Goal: Task Accomplishment & Management: Use online tool/utility

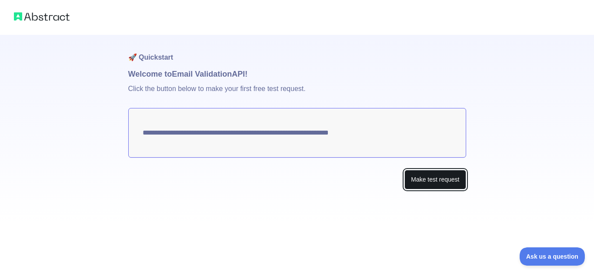
click at [430, 185] on button "Make test request" at bounding box center [434, 180] width 61 height 20
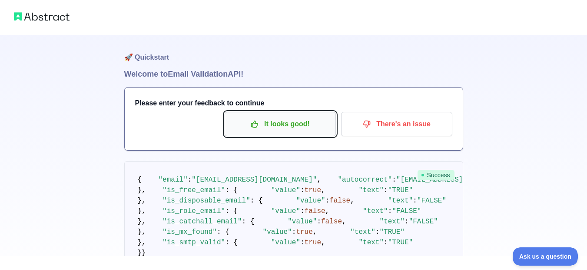
click at [311, 125] on p "It looks good!" at bounding box center [280, 124] width 98 height 15
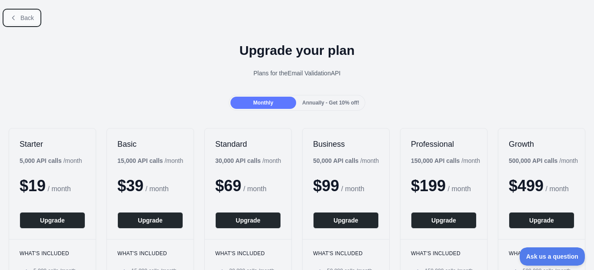
click at [14, 20] on icon at bounding box center [13, 17] width 7 height 7
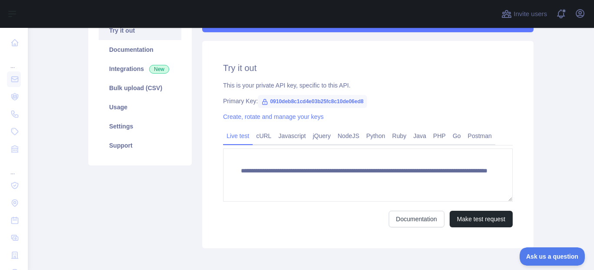
scroll to position [109, 0]
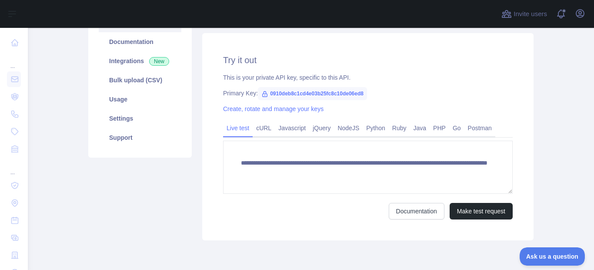
click at [263, 93] on icon at bounding box center [265, 93] width 5 height 5
drag, startPoint x: 265, startPoint y: 93, endPoint x: 361, endPoint y: 93, distance: 95.7
click at [361, 93] on span "0910deb8c1cd4e03b25fc8c10de06ed8" at bounding box center [312, 93] width 109 height 13
copy span "0910deb8c1cd4e03b25fc8c10de06ed8"
